Goal: Navigation & Orientation: Find specific page/section

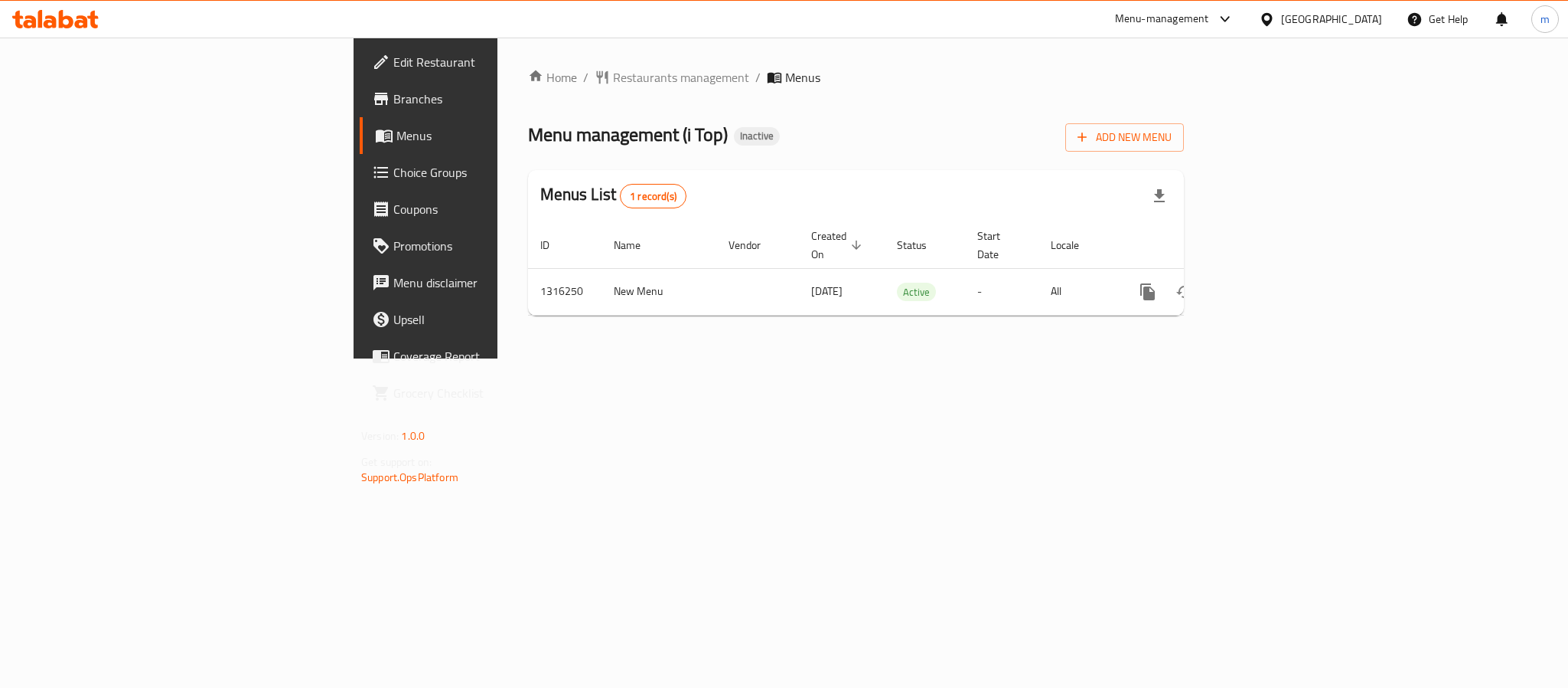
click at [1361, 20] on div "Qatar" at bounding box center [1332, 20] width 101 height 17
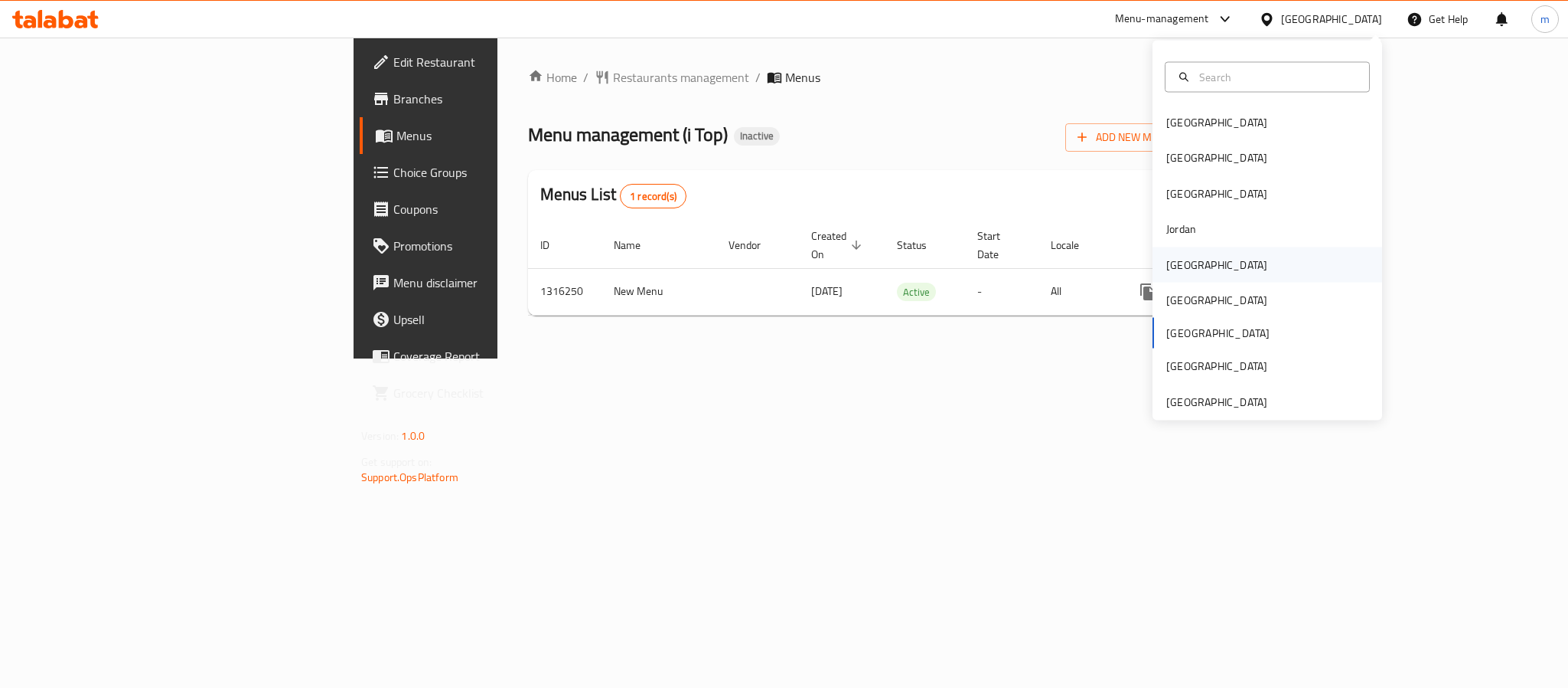
click at [1192, 265] on div "[GEOGRAPHIC_DATA]" at bounding box center [1217, 264] width 126 height 35
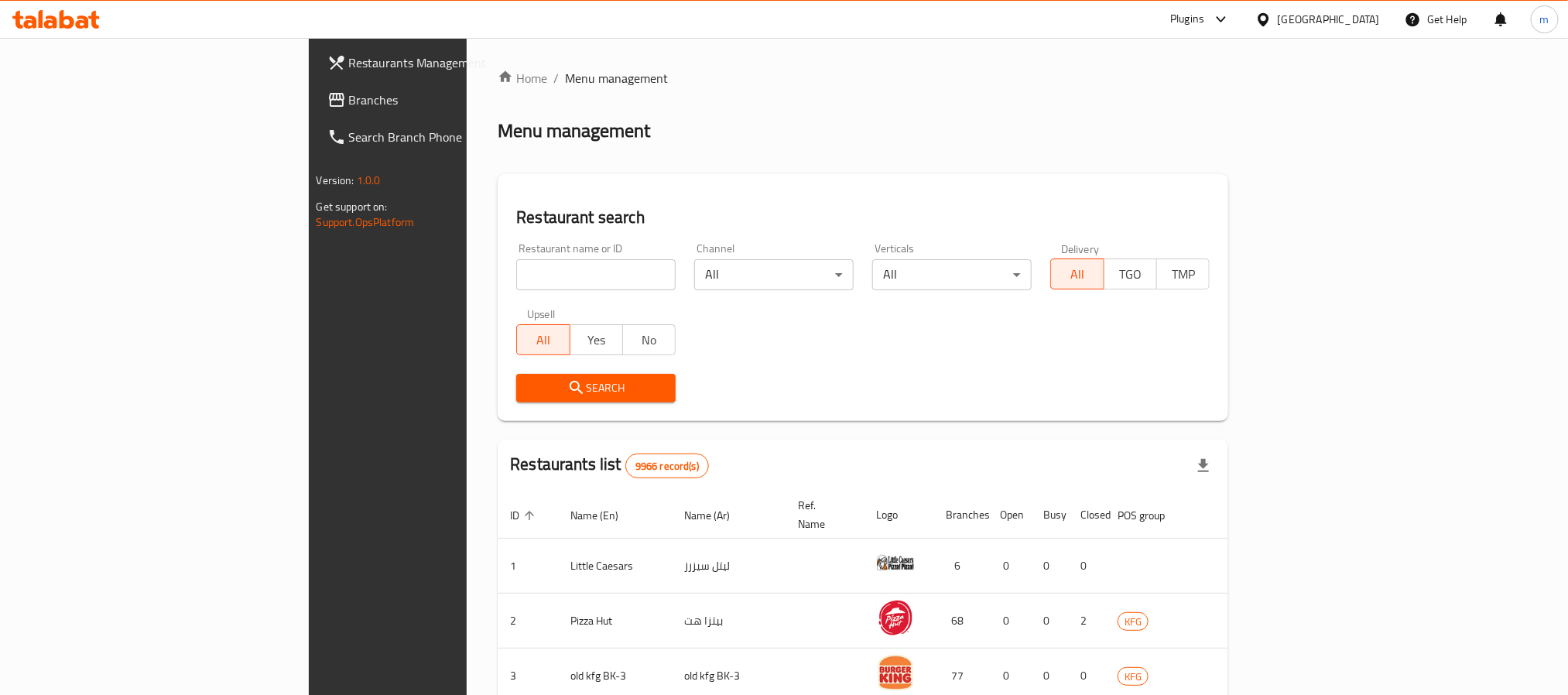
click at [349, 102] on span "Branches" at bounding box center [453, 100] width 209 height 19
